Goal: Information Seeking & Learning: Learn about a topic

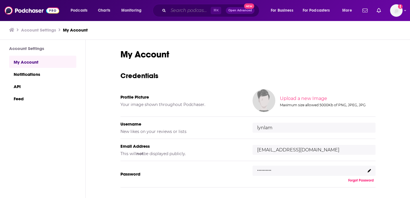
click at [169, 11] on input "Search podcasts, credits, & more..." at bounding box center [189, 10] width 42 height 9
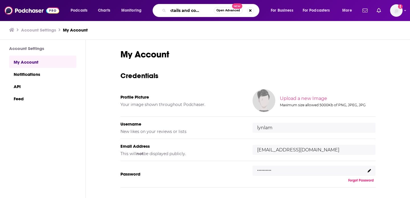
type input "cocktails and commerce"
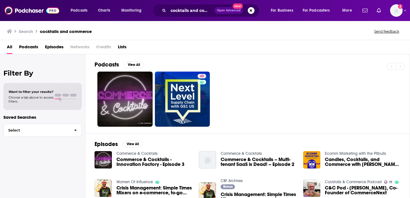
click at [137, 162] on span "Commerce & Cocktails - Innovation Factory - Episode 3" at bounding box center [154, 162] width 76 height 10
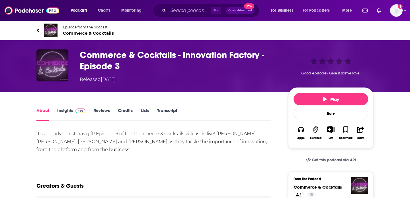
click at [56, 72] on img "Commerce & Cocktails - Innovation Factory - Episode 3" at bounding box center [52, 65] width 32 height 32
click at [80, 34] on span "Commerce & Cocktails" at bounding box center [88, 32] width 51 height 5
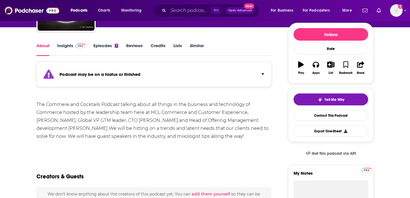
scroll to position [67, 0]
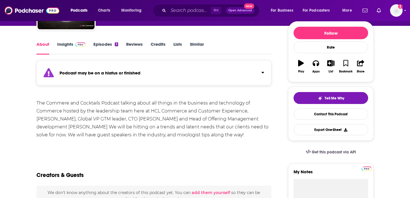
click at [73, 47] on link "Insights" at bounding box center [71, 48] width 28 height 13
